Goal: Transaction & Acquisition: Book appointment/travel/reservation

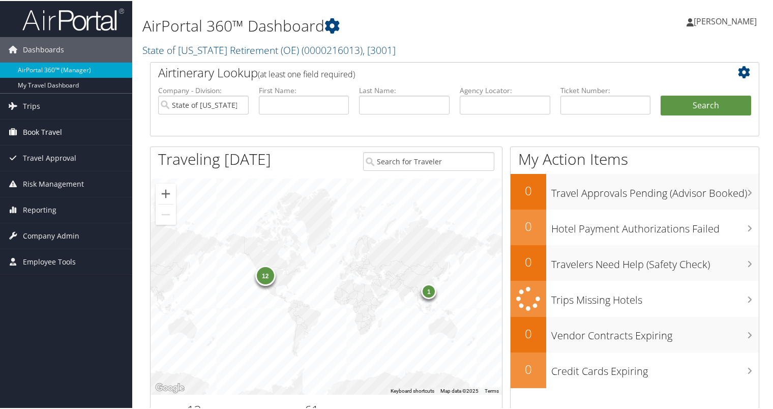
click at [40, 130] on span "Book Travel" at bounding box center [42, 131] width 39 height 25
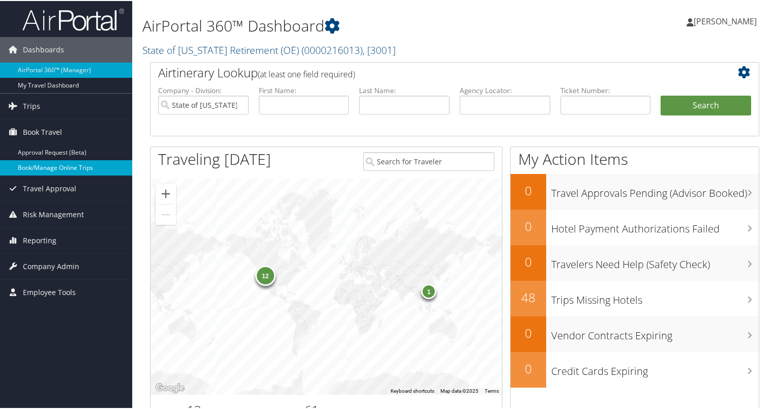
click at [41, 171] on link "Book/Manage Online Trips" at bounding box center [66, 166] width 132 height 15
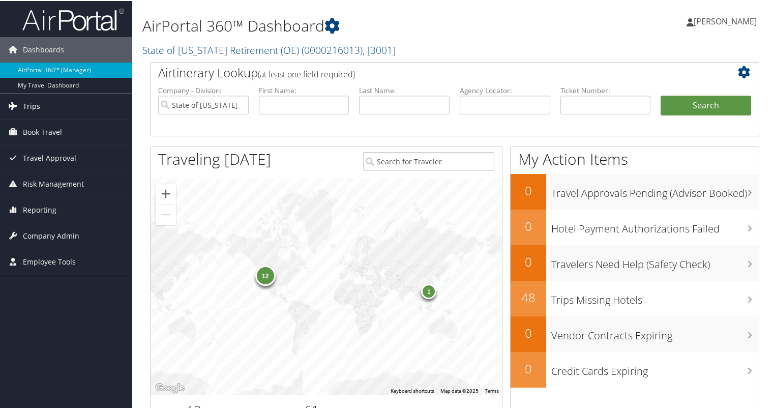
drag, startPoint x: 53, startPoint y: 126, endPoint x: 87, endPoint y: 104, distance: 40.8
click at [53, 126] on span "Book Travel" at bounding box center [42, 131] width 39 height 25
